Goal: Obtain resource: Download file/media

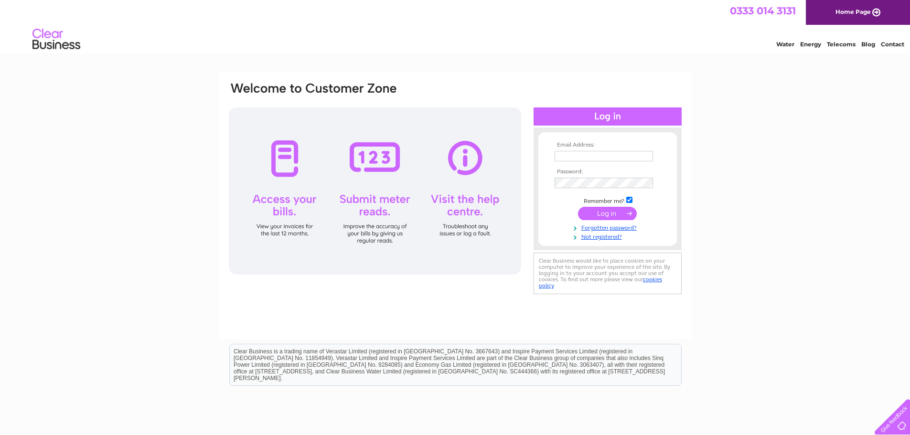
click at [593, 158] on input "text" at bounding box center [604, 156] width 98 height 11
type input "pandmread@outlook.com"
click at [578, 208] on input "submit" at bounding box center [607, 214] width 59 height 13
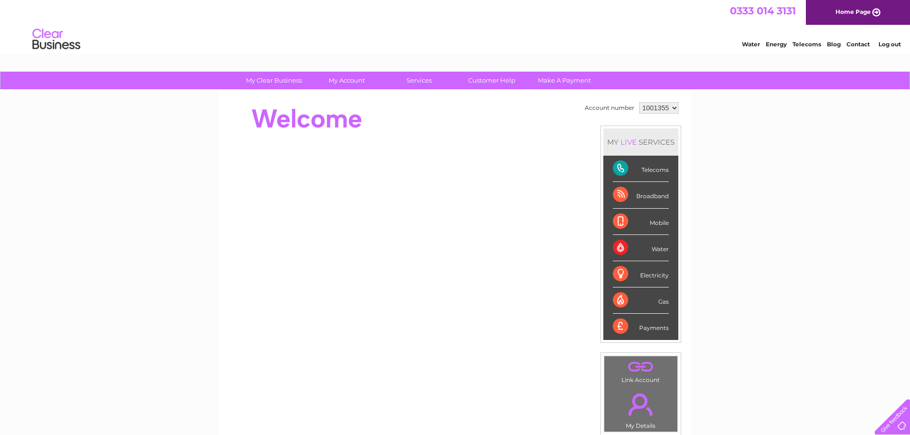
click at [671, 109] on select "1001355" at bounding box center [659, 107] width 40 height 11
click at [639, 102] on select "1001355" at bounding box center [659, 107] width 40 height 11
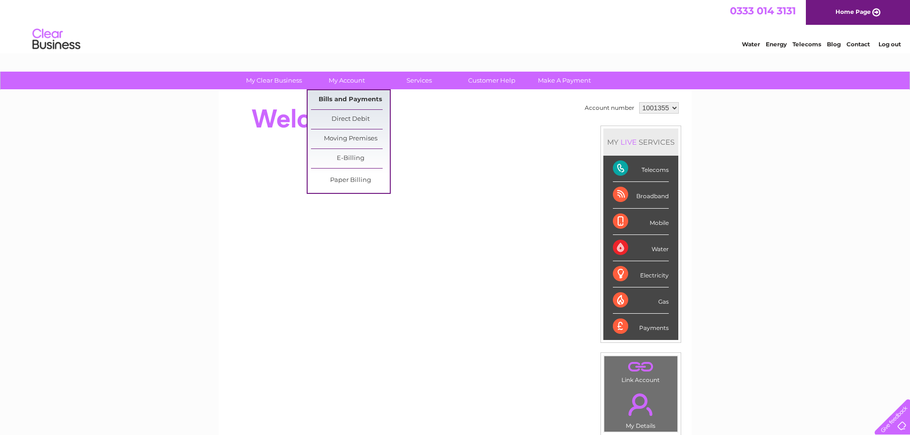
click at [346, 97] on link "Bills and Payments" at bounding box center [350, 99] width 79 height 19
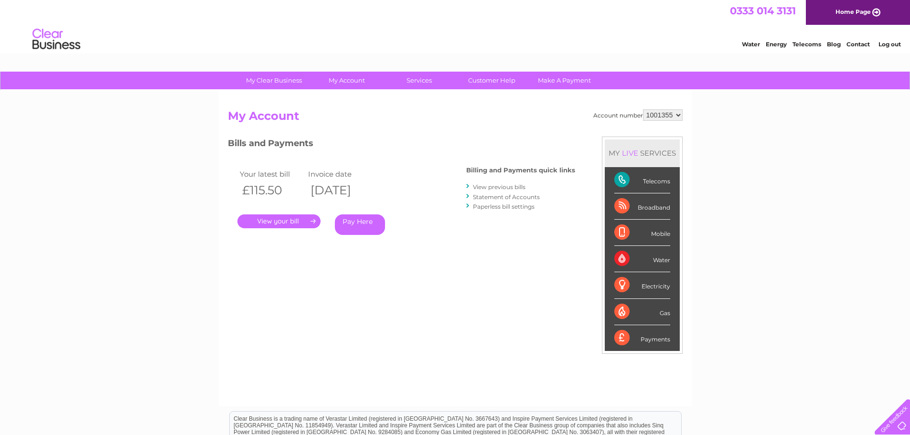
click at [507, 185] on link "View previous bills" at bounding box center [499, 186] width 53 height 7
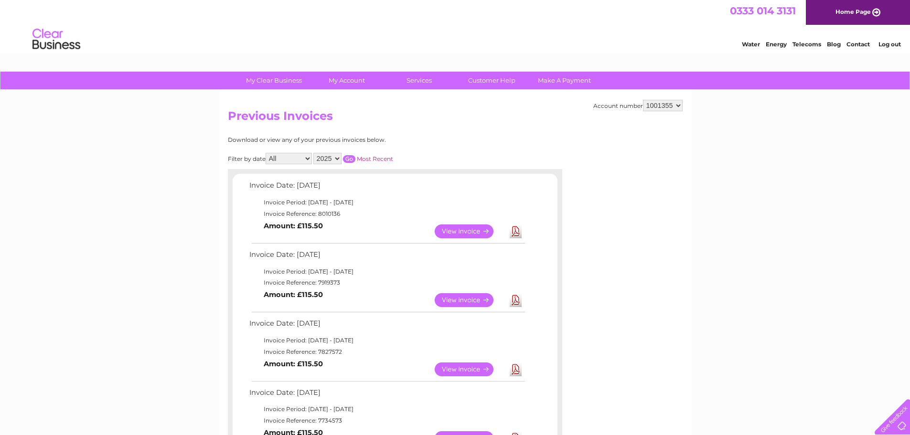
click at [517, 230] on link "Download" at bounding box center [516, 232] width 12 height 14
